Goal: Task Accomplishment & Management: Use online tool/utility

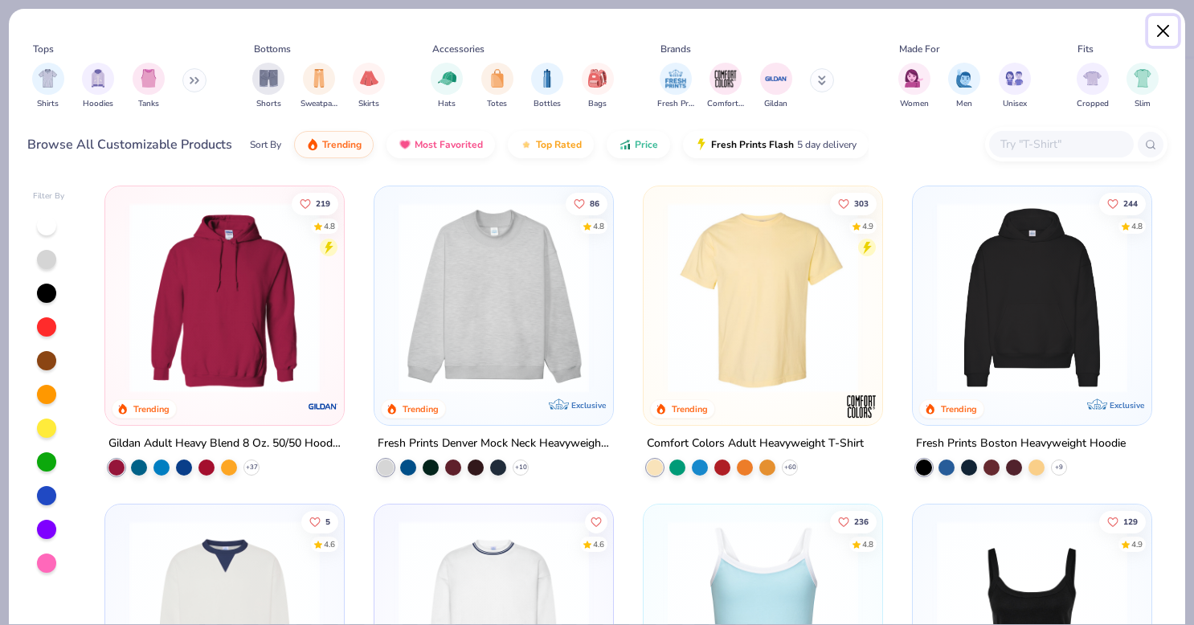
click at [1162, 34] on button "Close" at bounding box center [1163, 31] width 31 height 31
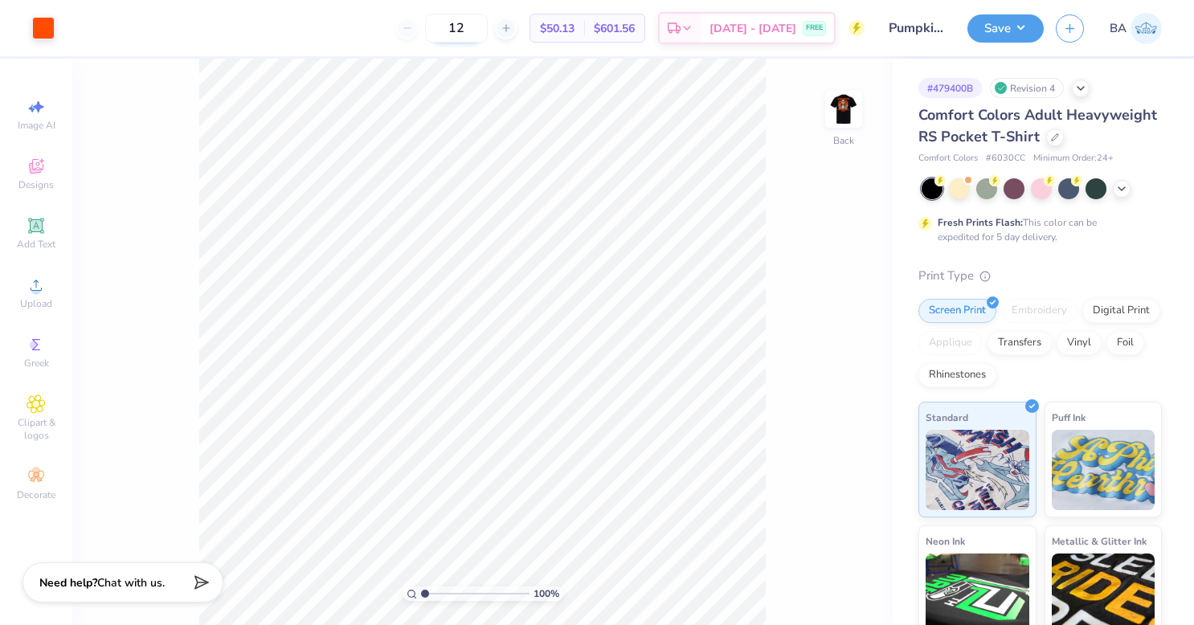
click at [488, 27] on input "12" at bounding box center [456, 28] width 63 height 29
type input "1"
type input "4"
type input "6"
type input "7"
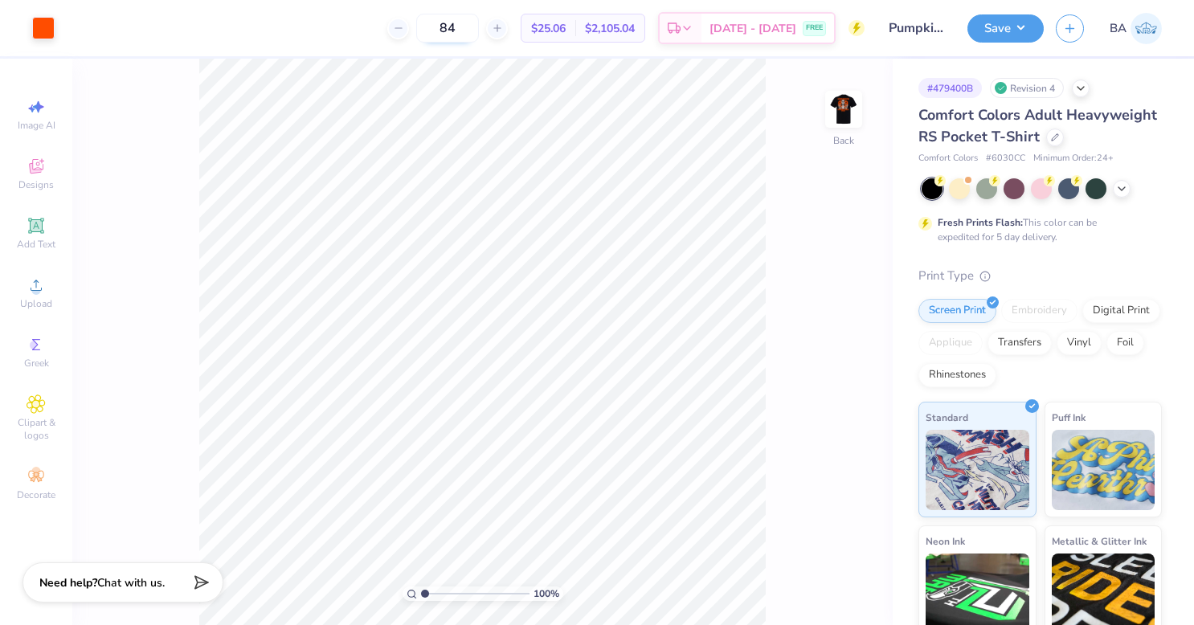
type input "8"
type input "96"
